Goal: Task Accomplishment & Management: Use online tool/utility

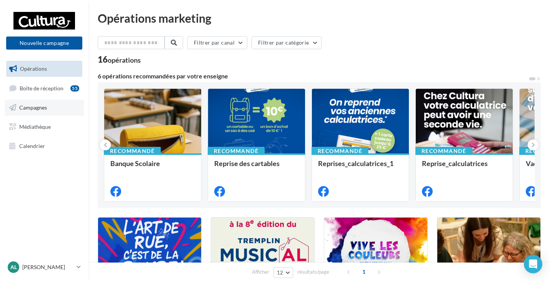
click at [47, 105] on span "Campagnes" at bounding box center [33, 107] width 28 height 7
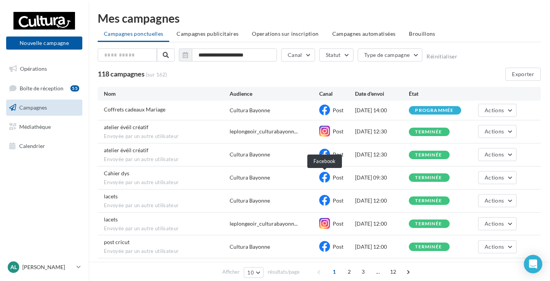
click at [326, 180] on icon at bounding box center [324, 177] width 11 height 11
click at [503, 114] on button "Actions" at bounding box center [497, 110] width 38 height 13
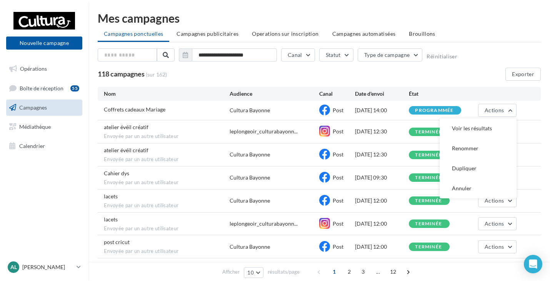
click at [486, 78] on div "118 campagnes (sur 162) Exporter" at bounding box center [319, 74] width 443 height 13
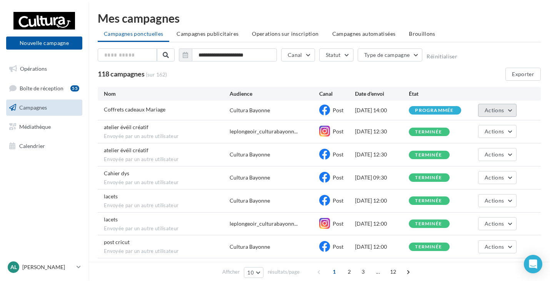
click at [490, 107] on span "Actions" at bounding box center [494, 110] width 19 height 7
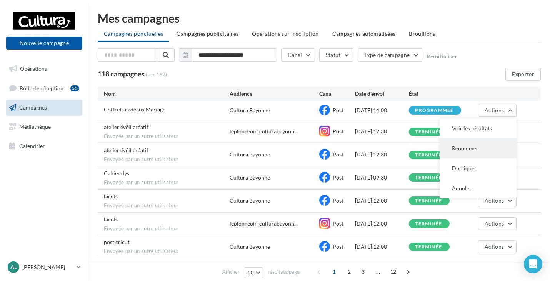
click at [477, 150] on button "Renommer" at bounding box center [478, 149] width 77 height 20
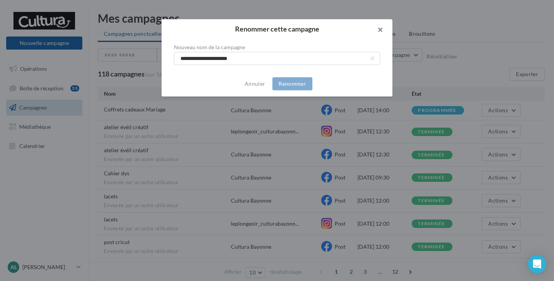
click at [383, 30] on button "button" at bounding box center [377, 30] width 31 height 23
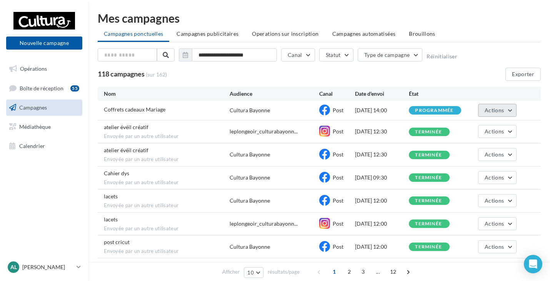
click at [496, 106] on button "Actions" at bounding box center [497, 110] width 38 height 13
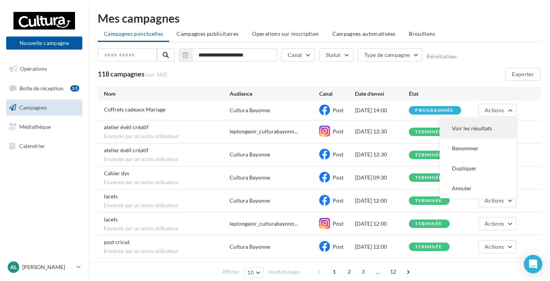
click at [469, 127] on button "Voir les résultats" at bounding box center [478, 129] width 77 height 20
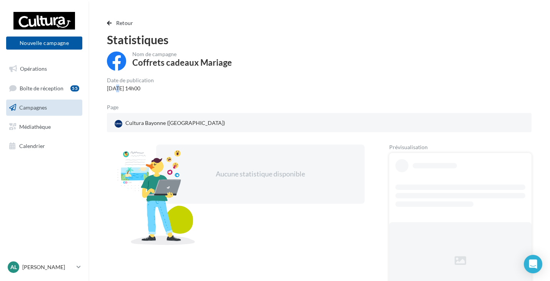
click at [117, 89] on div "12/08/2025 14h00" at bounding box center [130, 89] width 47 height 8
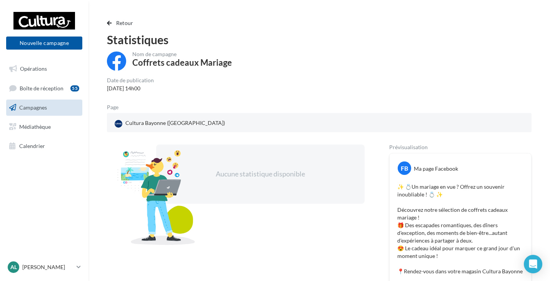
click at [139, 87] on div "12/08/2025 14h00" at bounding box center [130, 89] width 47 height 8
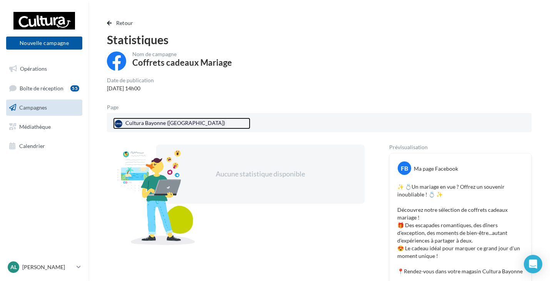
click at [199, 124] on div "Cultura Bayonne (Saint-Pierre-d'Irube)" at bounding box center [170, 124] width 114 height 12
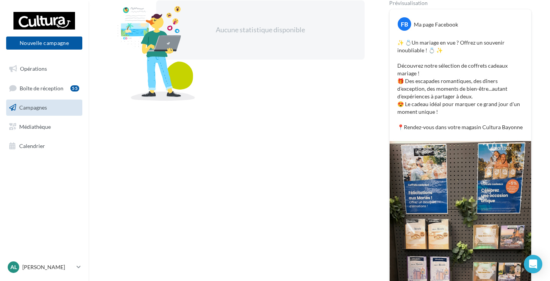
scroll to position [77, 0]
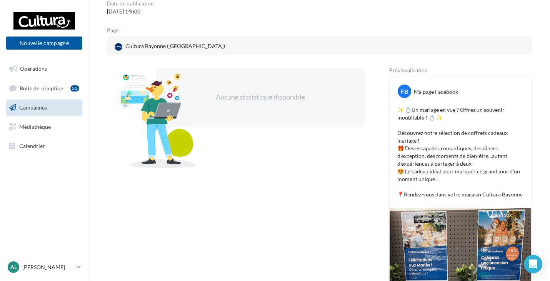
drag, startPoint x: 398, startPoint y: 108, endPoint x: 485, endPoint y: 173, distance: 109.2
click at [530, 198] on div "FB Ma page Facebook ✨ 💍Un mariage en vue ? Offrez un souvenir inoubliable ! 💍 ✨…" at bounding box center [461, 143] width 142 height 132
copy p "✨ 💍Un mariage en vue ? Offrez un souvenir inoubliable ! 💍 ✨ Découvrez notre sél…"
click at [461, 138] on p "✨ 💍Un mariage en vue ? Offrez un souvenir inoubliable ! 💍 ✨ Découvrez notre sél…" at bounding box center [461, 152] width 126 height 92
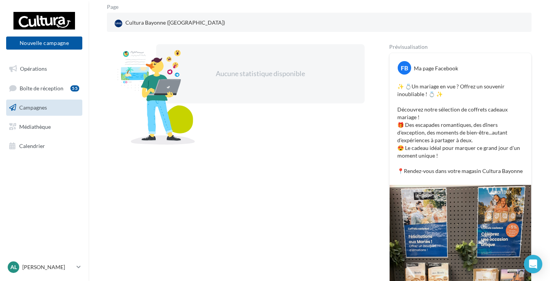
scroll to position [0, 0]
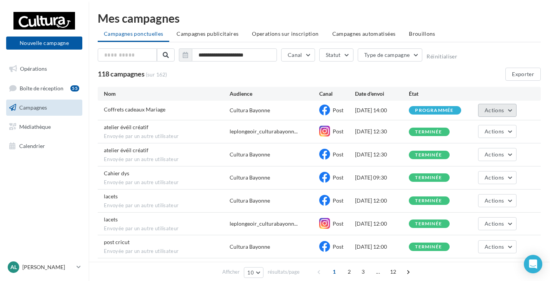
click at [503, 112] on span "Actions" at bounding box center [494, 110] width 19 height 7
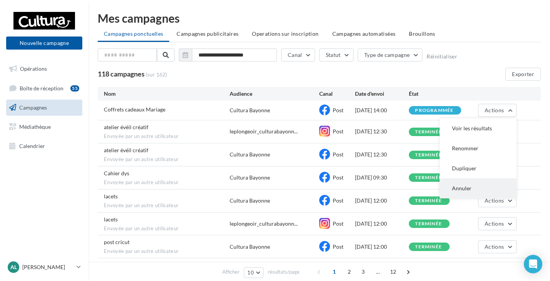
click at [471, 187] on button "Annuler" at bounding box center [478, 189] width 77 height 20
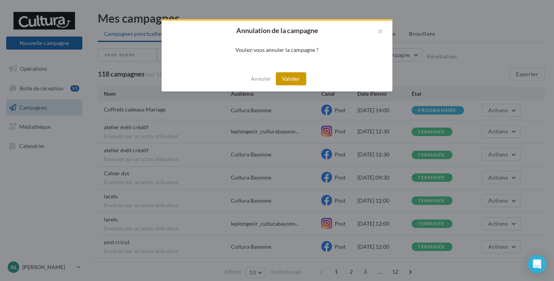
click at [294, 80] on button "Valider" at bounding box center [291, 78] width 30 height 13
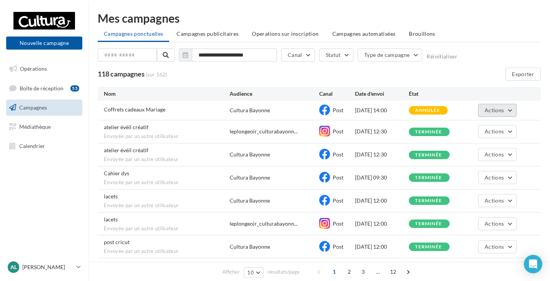
click at [501, 109] on span "Actions" at bounding box center [494, 110] width 19 height 7
click at [530, 105] on div "Coffrets cadeaux Mariage Cultura Bayonne Post 12/08/2025 14:00 annulée Actions …" at bounding box center [319, 110] width 443 height 19
click at [417, 110] on div "annulée" at bounding box center [427, 110] width 25 height 5
click at [33, 62] on link "Opérations" at bounding box center [44, 69] width 79 height 16
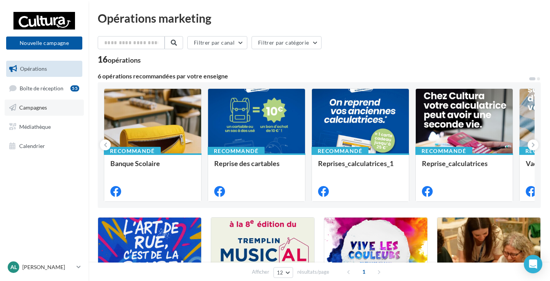
click at [42, 107] on span "Campagnes" at bounding box center [33, 107] width 28 height 7
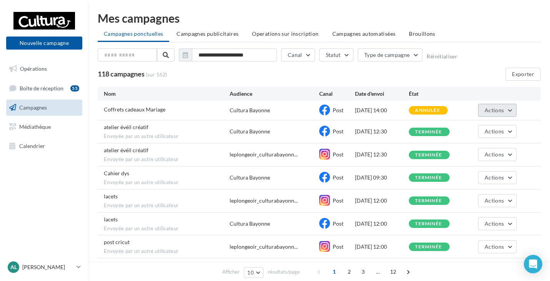
click at [493, 109] on span "Actions" at bounding box center [494, 110] width 19 height 7
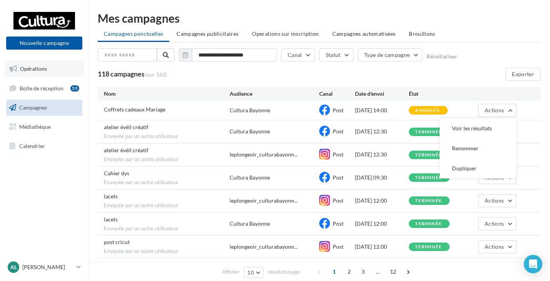
click at [50, 68] on link "Opérations" at bounding box center [44, 69] width 79 height 16
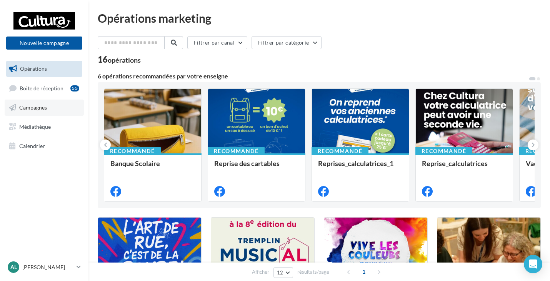
click at [28, 101] on link "Campagnes" at bounding box center [44, 108] width 79 height 16
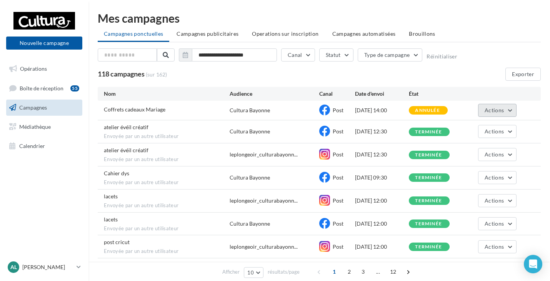
click at [508, 109] on button "Actions" at bounding box center [497, 110] width 38 height 13
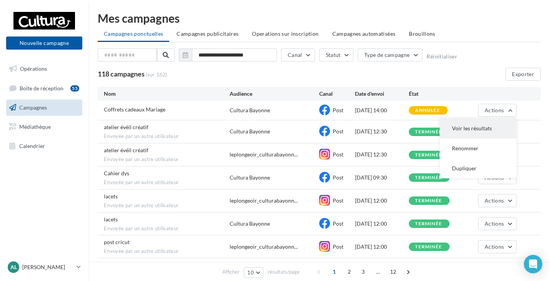
click at [479, 132] on button "Voir les résultats" at bounding box center [478, 129] width 77 height 20
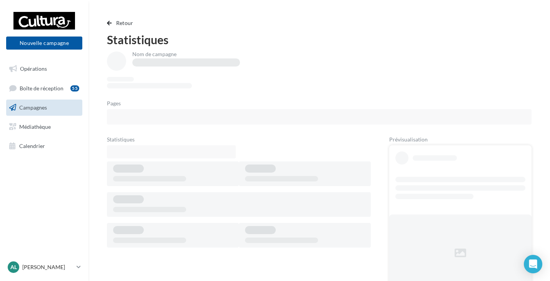
click at [28, 108] on span "Campagnes" at bounding box center [33, 107] width 28 height 7
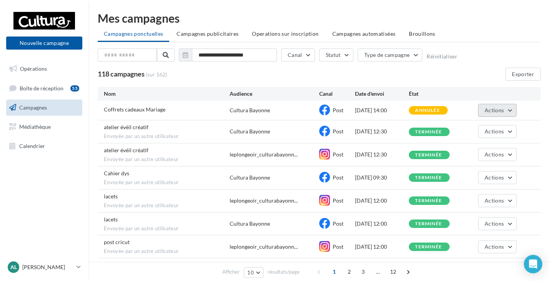
click at [490, 106] on button "Actions" at bounding box center [497, 110] width 38 height 13
click at [429, 68] on div "118 campagnes (sur 162) Exporter" at bounding box center [319, 74] width 443 height 13
click at [54, 42] on button "Nouvelle campagne" at bounding box center [44, 43] width 76 height 13
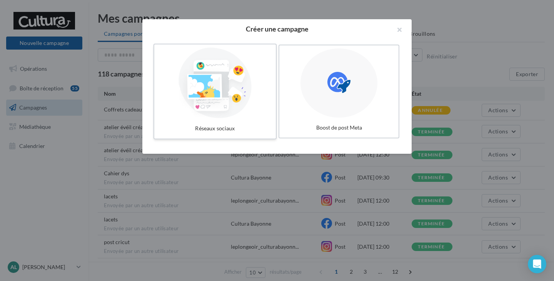
click at [226, 102] on div at bounding box center [214, 83] width 115 height 71
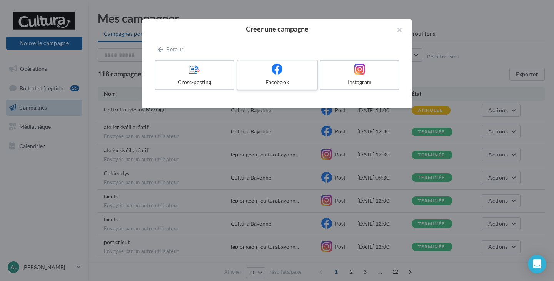
click at [266, 75] on div at bounding box center [277, 69] width 73 height 12
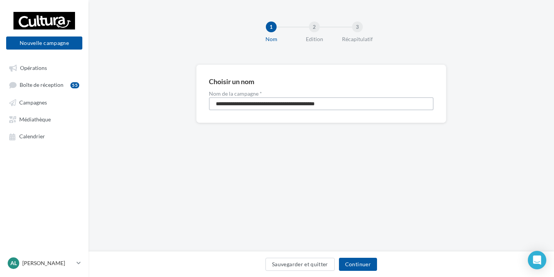
drag, startPoint x: 346, startPoint y: 104, endPoint x: 87, endPoint y: 103, distance: 259.0
click at [87, 103] on div "Nouvelle campagne Nouvelle campagne Opérations Boîte de réception 55 Campagnes …" at bounding box center [277, 138] width 554 height 277
type input "**********"
click at [364, 268] on button "Continuer" at bounding box center [358, 264] width 38 height 13
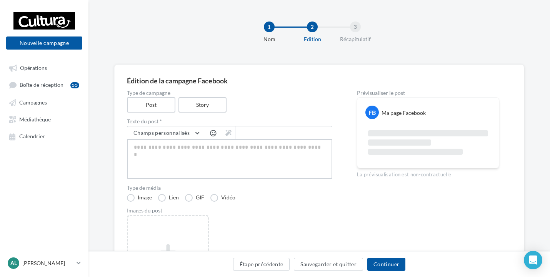
click at [200, 153] on textarea at bounding box center [229, 159] width 205 height 40
paste textarea "**********"
type textarea "**********"
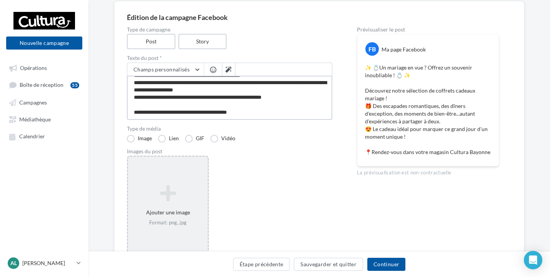
scroll to position [77, 0]
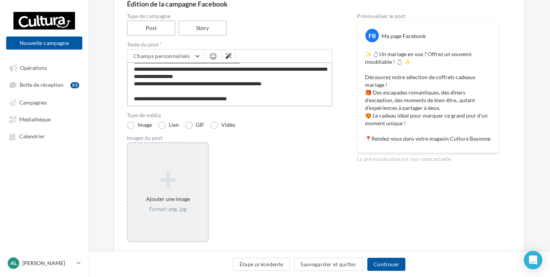
type textarea "**********"
click at [162, 180] on icon at bounding box center [168, 180] width 74 height 18
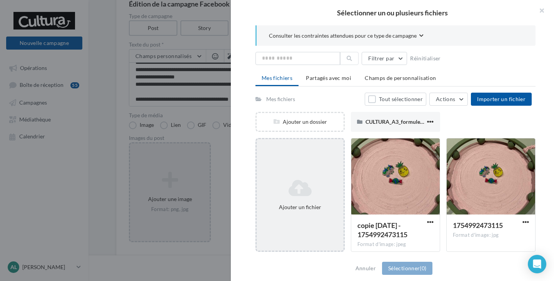
click at [308, 184] on icon at bounding box center [300, 188] width 81 height 18
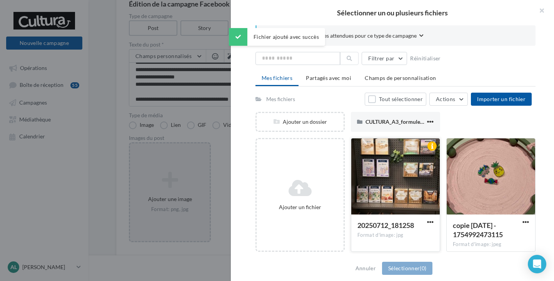
click at [391, 185] on div at bounding box center [395, 177] width 89 height 77
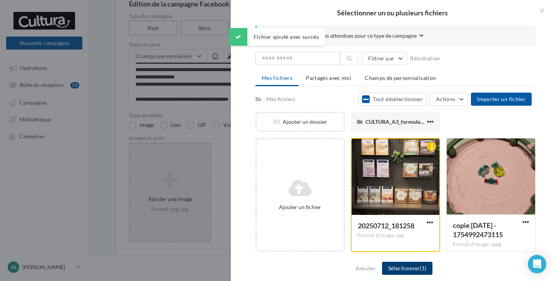
click at [407, 264] on button "Sélectionner (1)" at bounding box center [407, 268] width 50 height 13
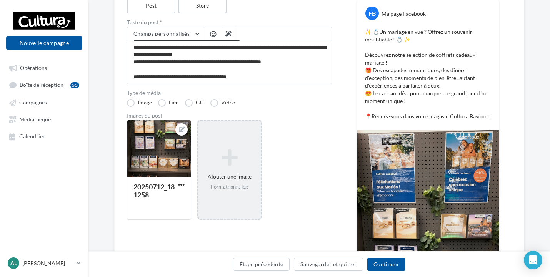
scroll to position [231, 0]
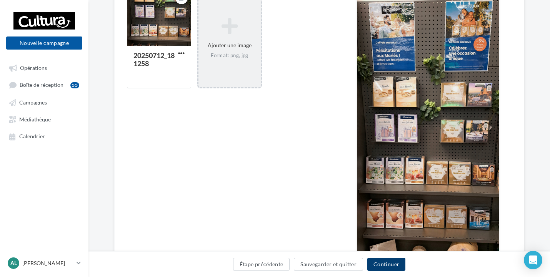
click at [389, 261] on button "Continuer" at bounding box center [387, 264] width 38 height 13
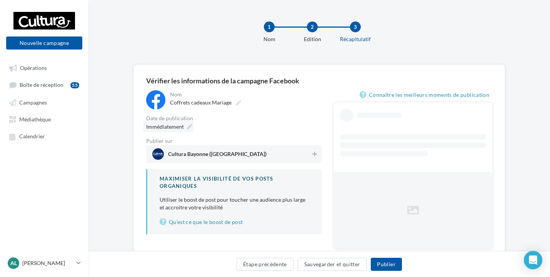
click at [176, 126] on span "Immédiatement" at bounding box center [165, 127] width 38 height 7
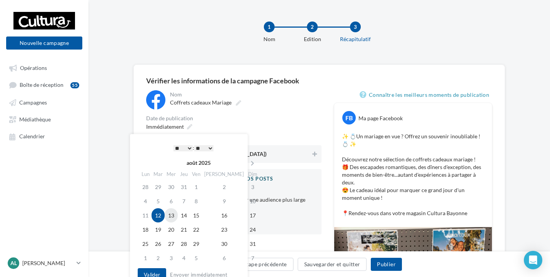
click at [172, 213] on td "13" at bounding box center [171, 216] width 13 height 14
click at [187, 146] on select "* * * * * * * * * * ** ** ** ** ** ** ** ** ** ** ** ** ** **" at bounding box center [183, 148] width 19 height 6
click at [264, 126] on div "Immédiatement" at bounding box center [233, 126] width 175 height 11
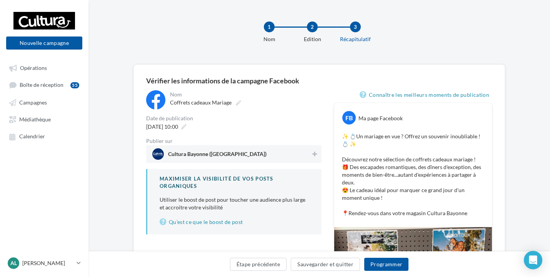
click at [267, 153] on span "Cultura Bayonne (Saint-Pierre-d'Irube)" at bounding box center [231, 155] width 159 height 12
click at [388, 265] on button "Programmer" at bounding box center [386, 264] width 45 height 13
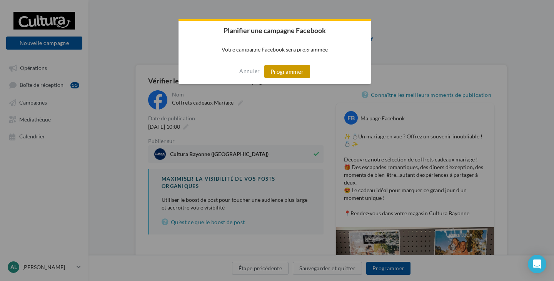
click at [300, 75] on button "Programmer" at bounding box center [287, 71] width 46 height 13
